Goal: Task Accomplishment & Management: Complete application form

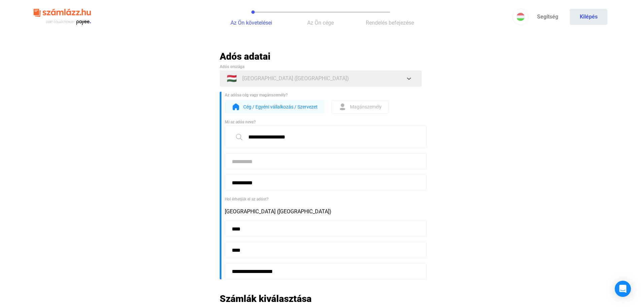
click at [377, 108] on span "Magánszemély" at bounding box center [366, 107] width 32 height 8
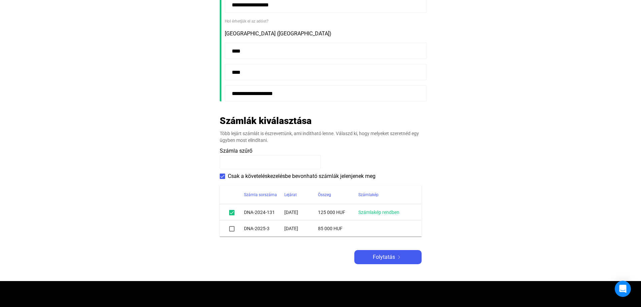
scroll to position [135, 0]
click at [234, 231] on span at bounding box center [231, 228] width 5 height 5
click at [233, 228] on span at bounding box center [231, 228] width 5 height 5
click at [224, 177] on span at bounding box center [222, 175] width 5 height 5
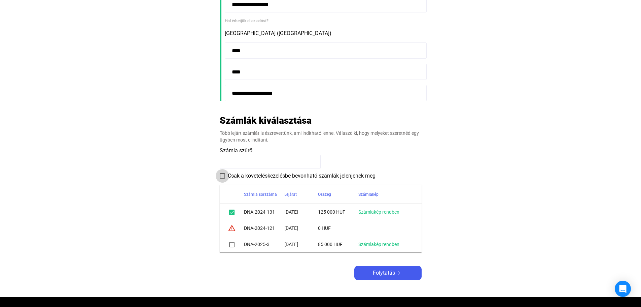
click at [224, 177] on span at bounding box center [222, 175] width 5 height 5
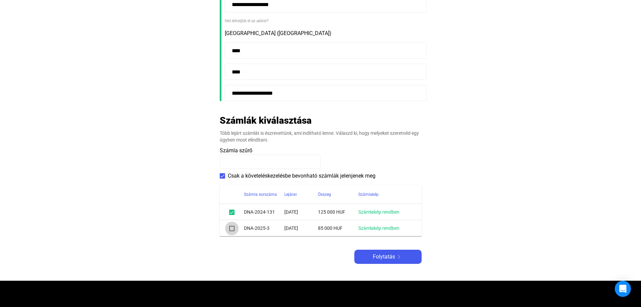
click at [233, 227] on span at bounding box center [231, 228] width 5 height 5
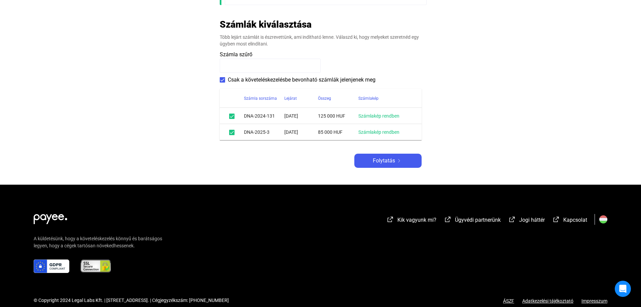
scroll to position [236, 0]
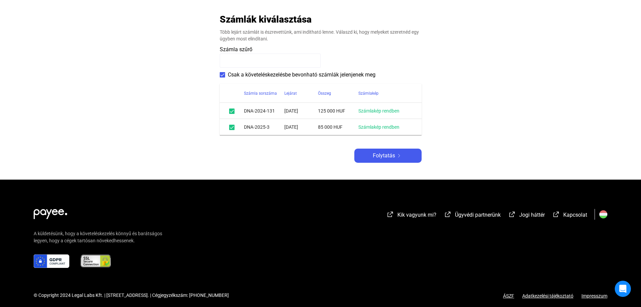
click at [232, 112] on span at bounding box center [231, 110] width 5 height 5
click at [234, 109] on span at bounding box center [231, 110] width 5 height 5
click at [234, 110] on span at bounding box center [231, 110] width 5 height 5
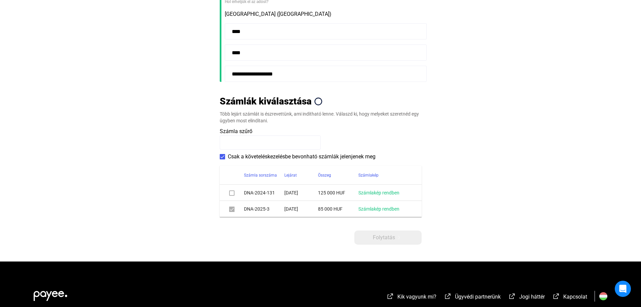
scroll to position [107, 0]
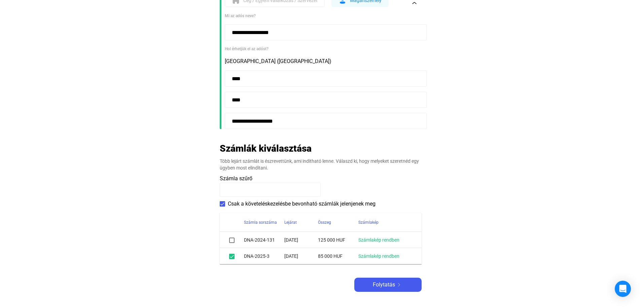
click at [231, 241] on span at bounding box center [231, 239] width 5 height 5
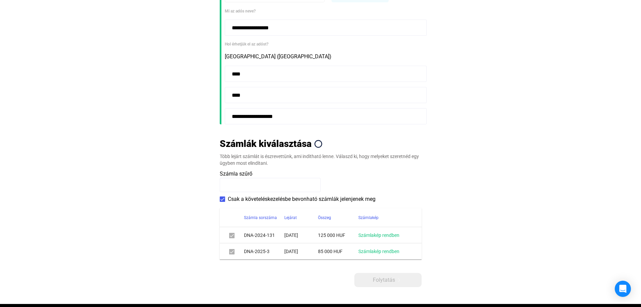
scroll to position [174, 0]
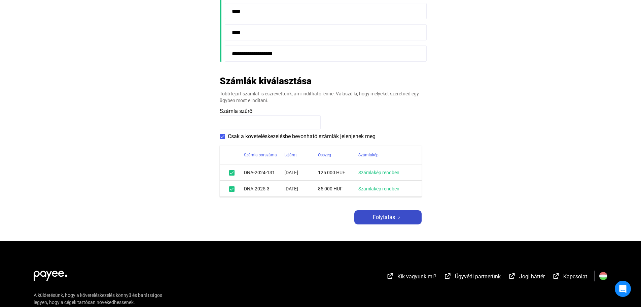
click at [391, 213] on span "Folytatás" at bounding box center [384, 217] width 22 height 8
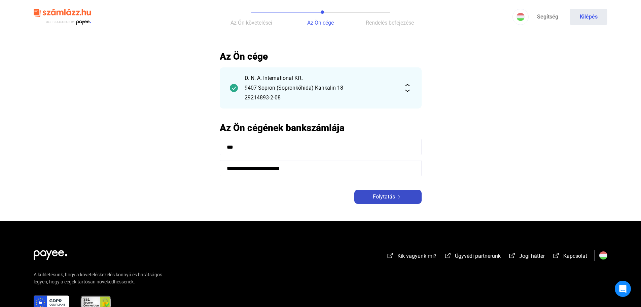
click at [393, 196] on span "Folytatás" at bounding box center [384, 197] width 22 height 8
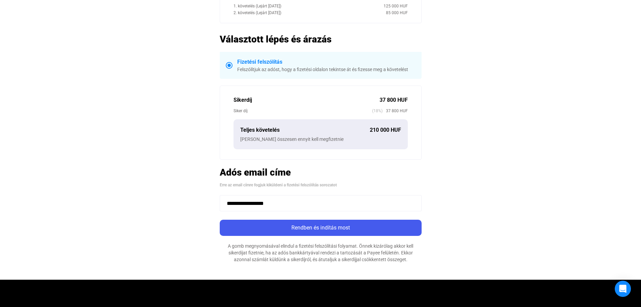
scroll to position [135, 0]
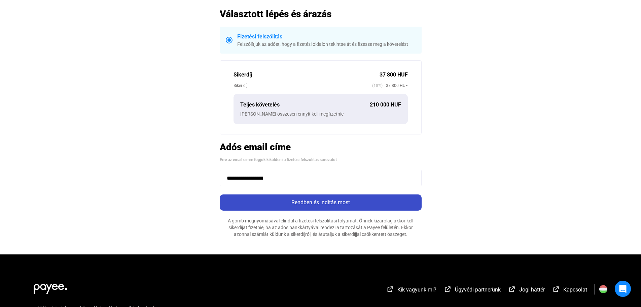
click at [302, 204] on div "Rendben és indítás most" at bounding box center [321, 202] width 198 height 8
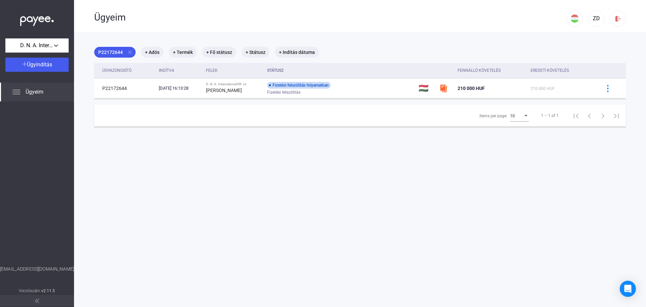
click at [37, 85] on div "Ügyeim" at bounding box center [37, 91] width 74 height 19
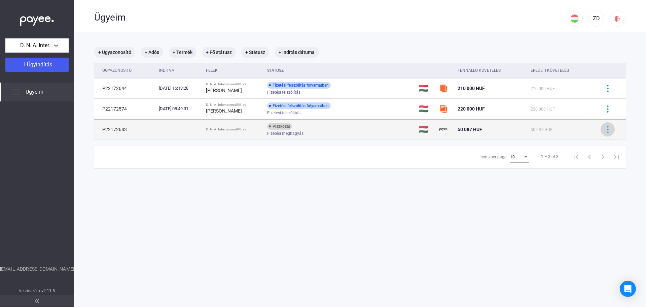
click at [606, 131] on img at bounding box center [608, 129] width 7 height 7
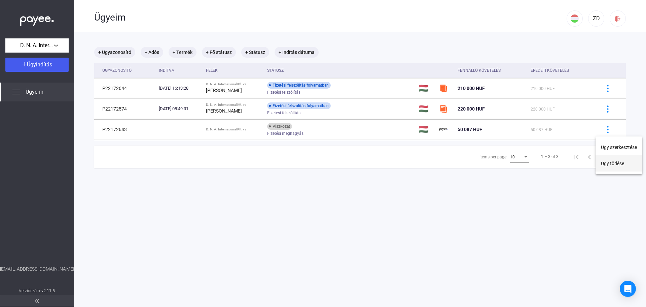
click at [607, 162] on button "Ügy törlése" at bounding box center [619, 163] width 47 height 16
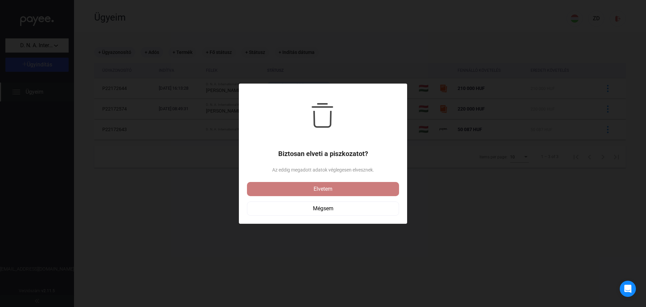
click at [352, 189] on div "Elvetem" at bounding box center [323, 189] width 148 height 8
